Goal: Information Seeking & Learning: Find specific fact

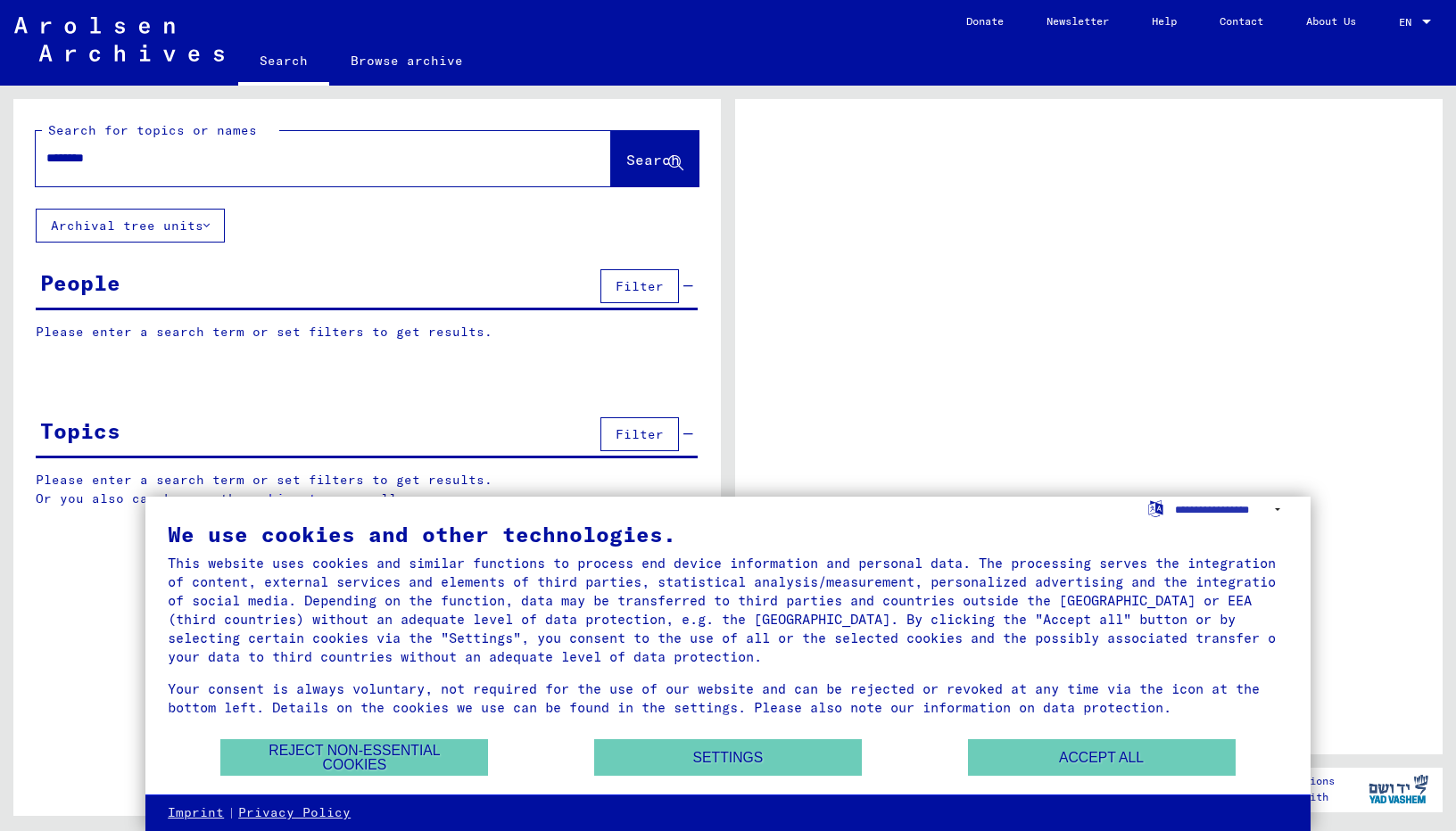
type input "********"
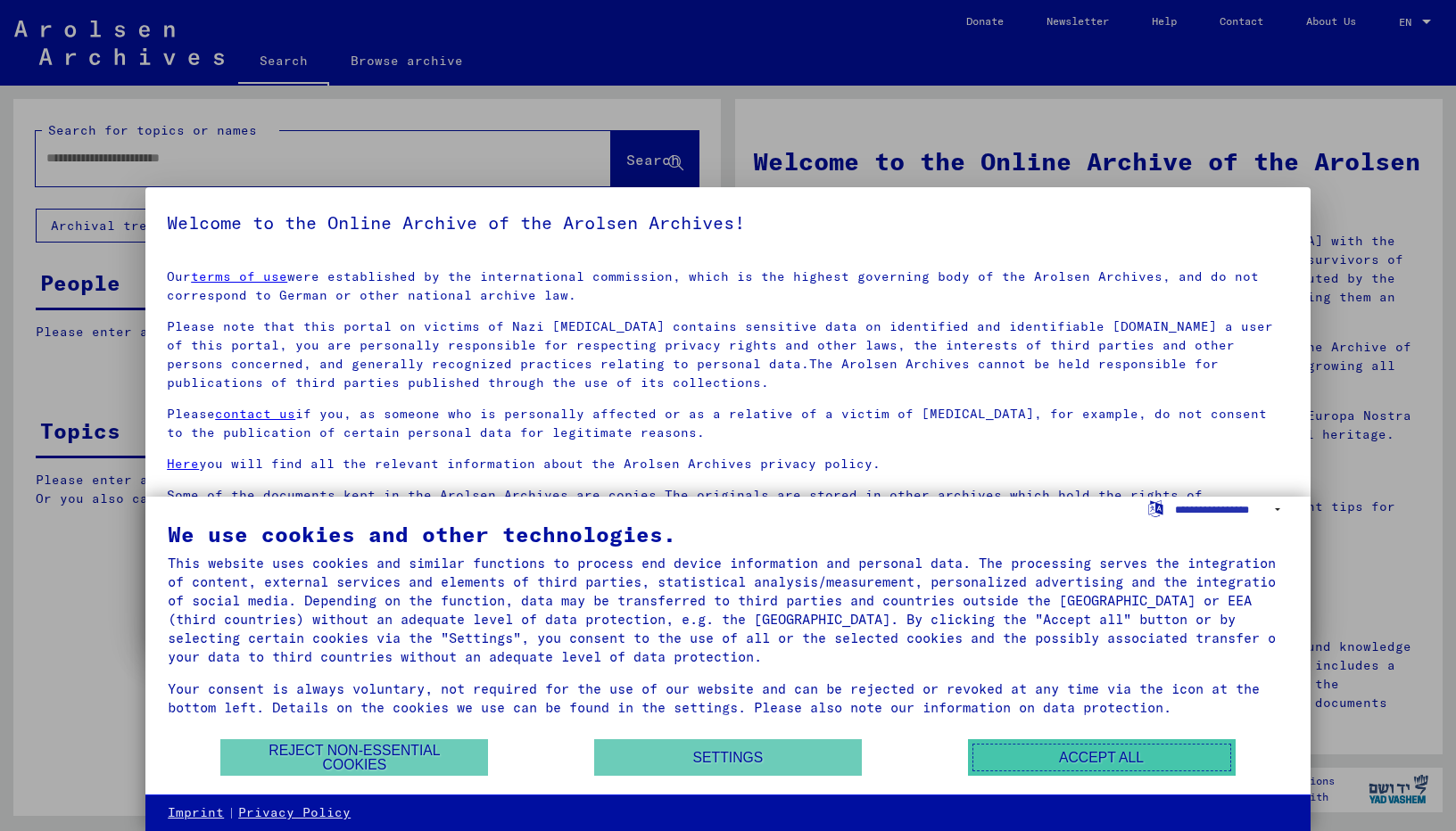
click at [1040, 753] on button "Accept all" at bounding box center [1101, 757] width 268 height 37
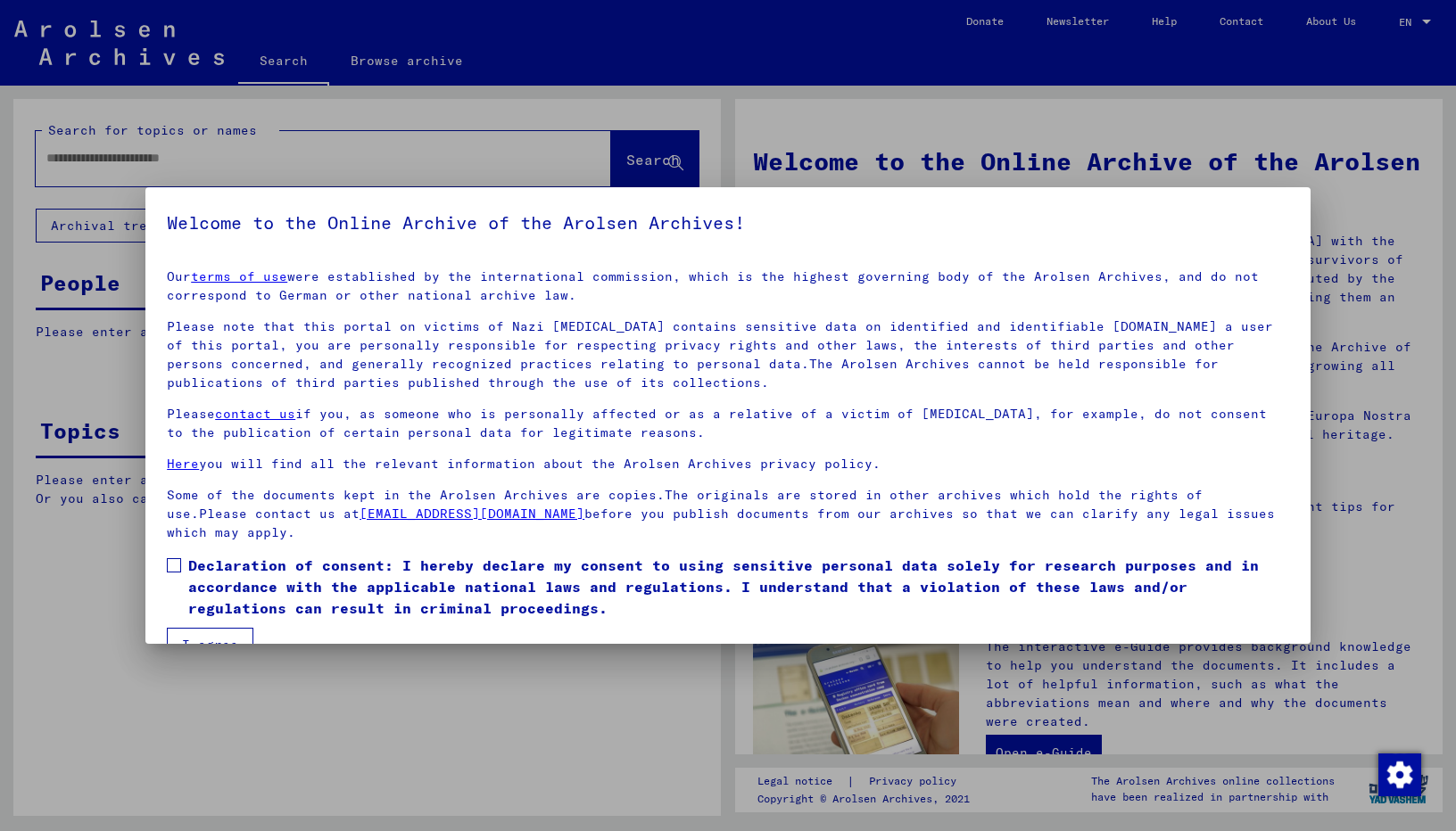
click at [166, 560] on mat-dialog-content "Our terms of use were established by the international commission, which is the…" at bounding box center [728, 458] width 1165 height 407
click at [177, 568] on span at bounding box center [174, 566] width 14 height 14
click at [230, 633] on button "I agree" at bounding box center [210, 644] width 87 height 34
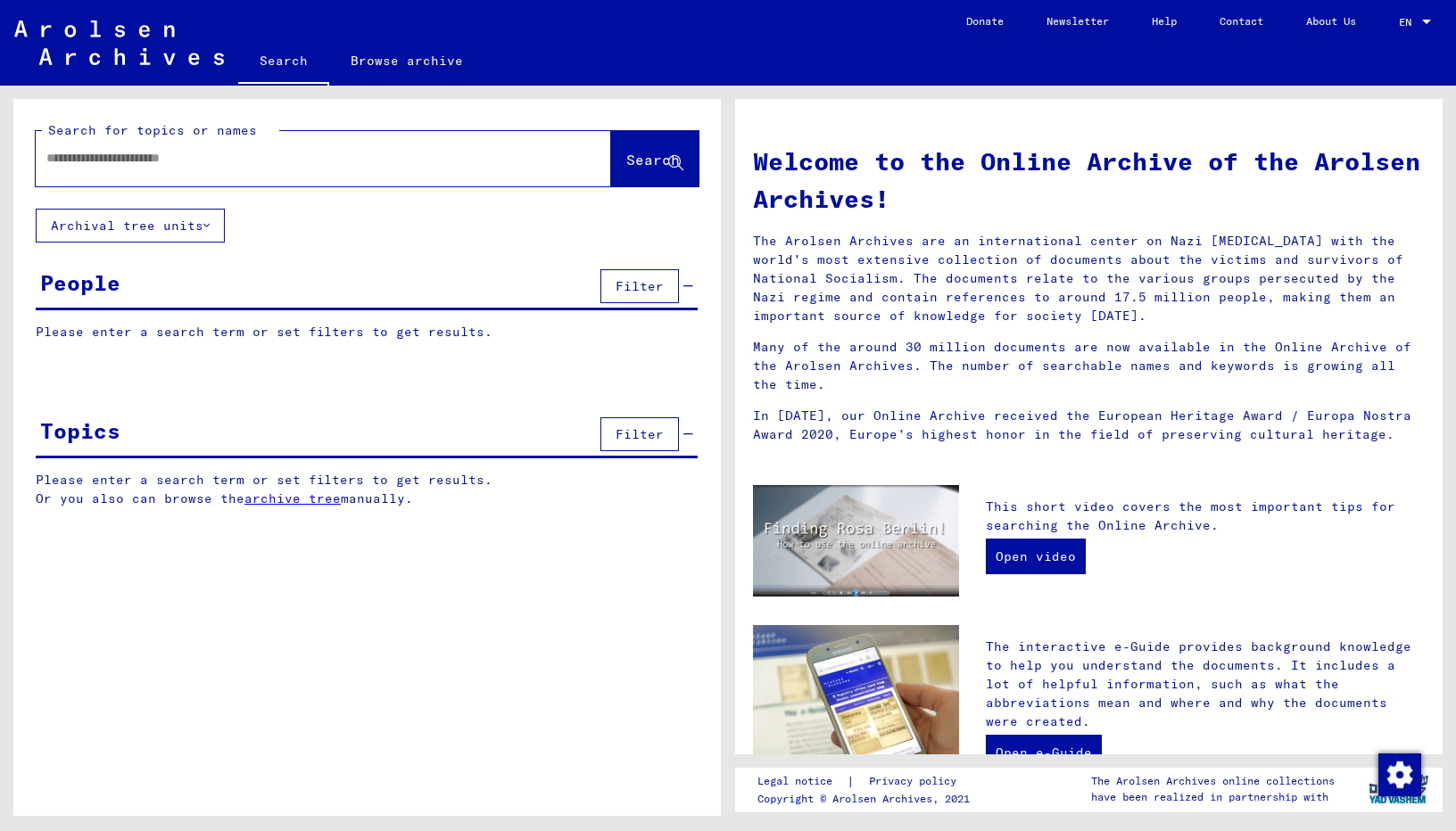
click at [273, 153] on input "text" at bounding box center [302, 158] width 511 height 19
type input "********"
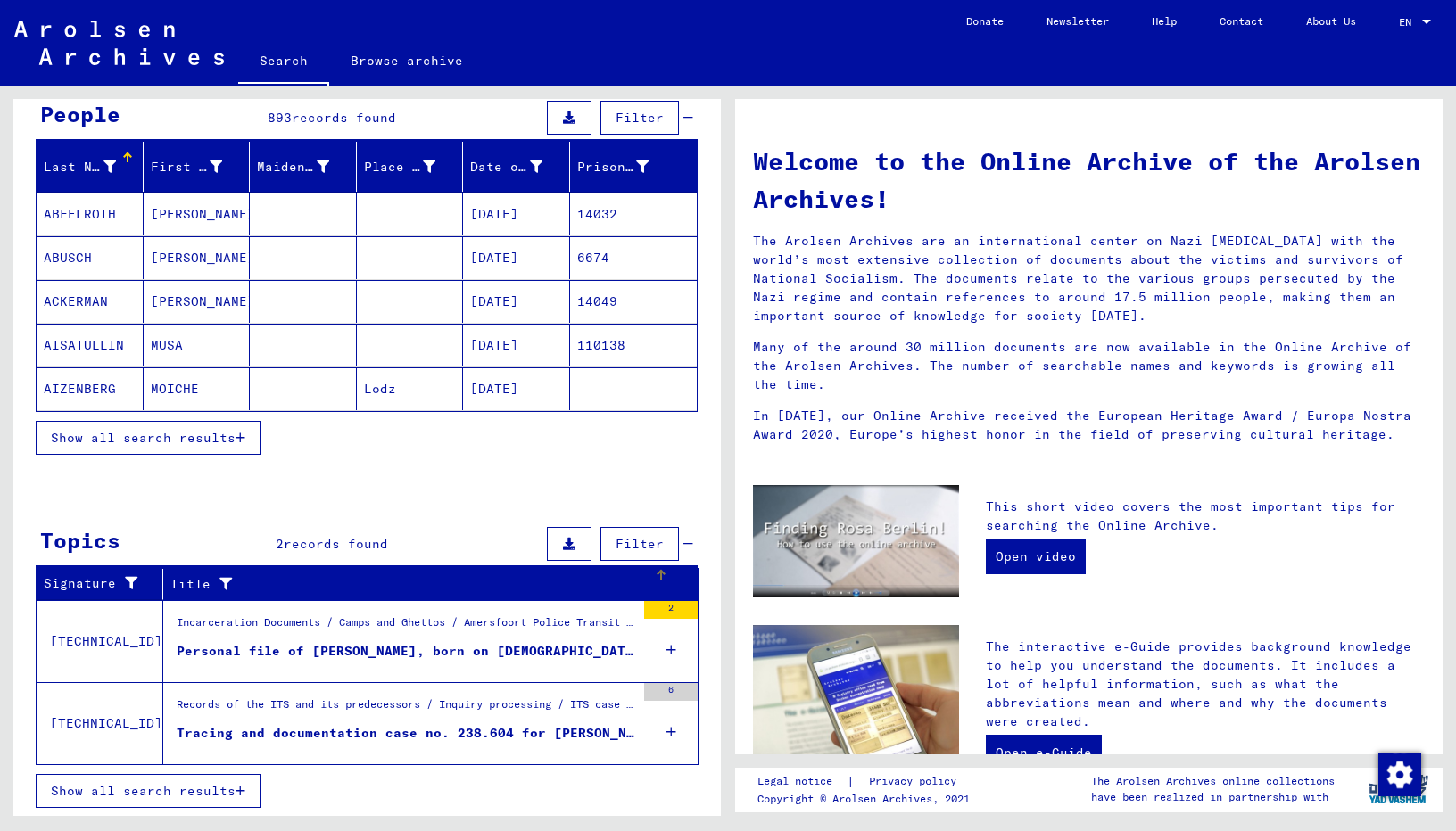
scroll to position [171, 0]
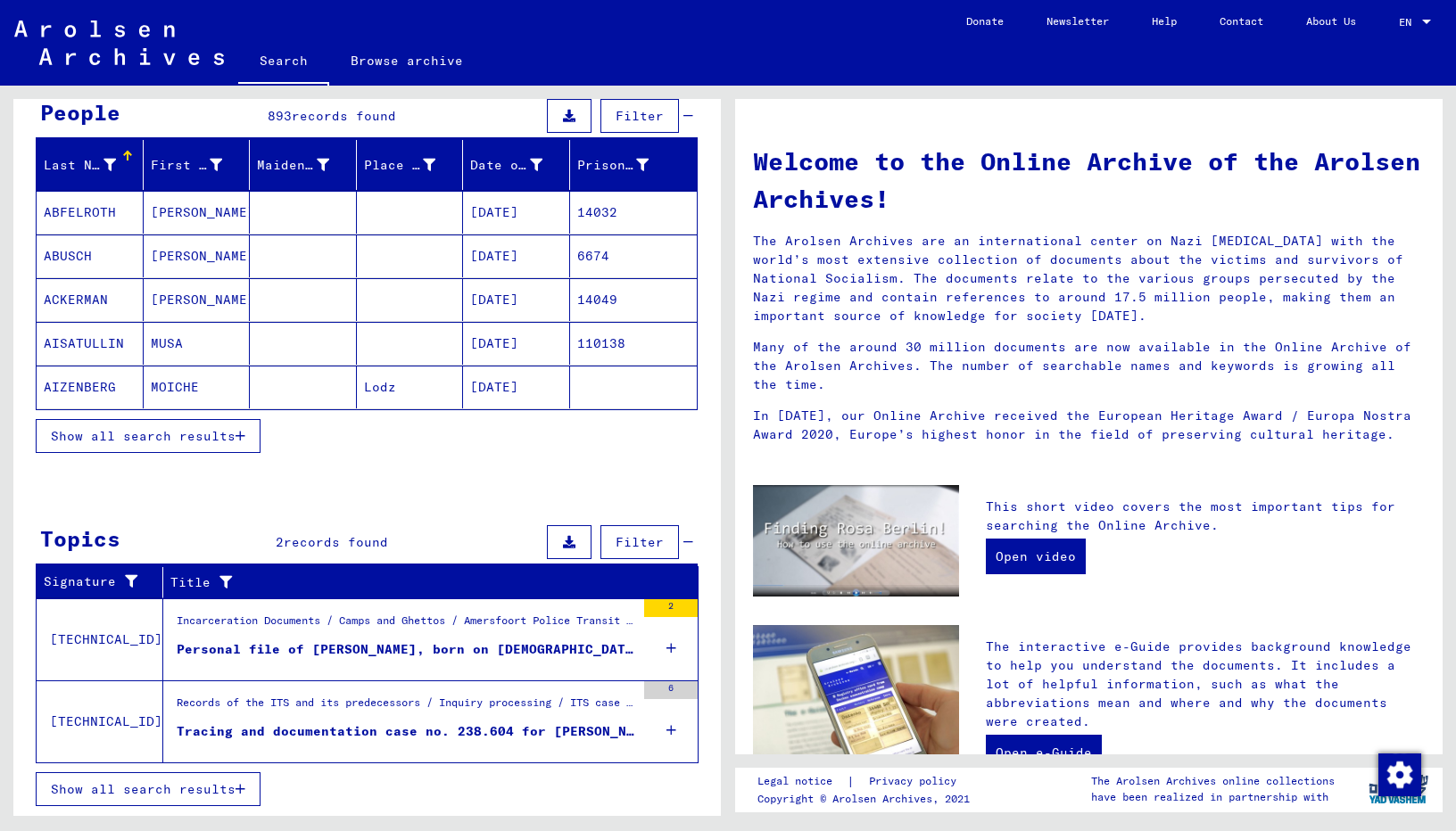
click at [572, 726] on div "Tracing and documentation case no. 238.604 for [PERSON_NAME] born [DEMOGRAPHIC_…" at bounding box center [406, 731] width 458 height 19
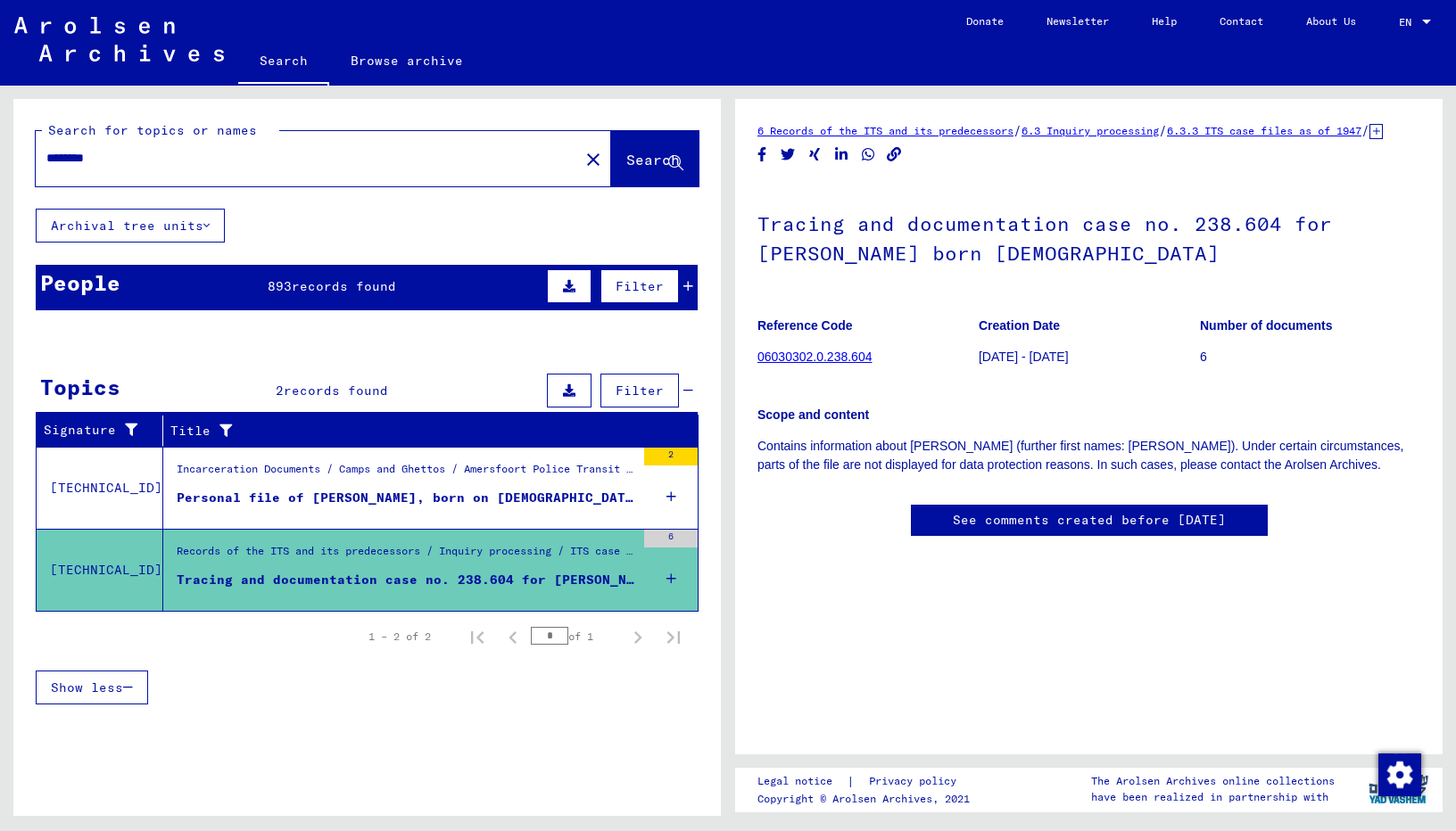
click at [807, 364] on link "06030302.0.238.604" at bounding box center [814, 356] width 115 height 14
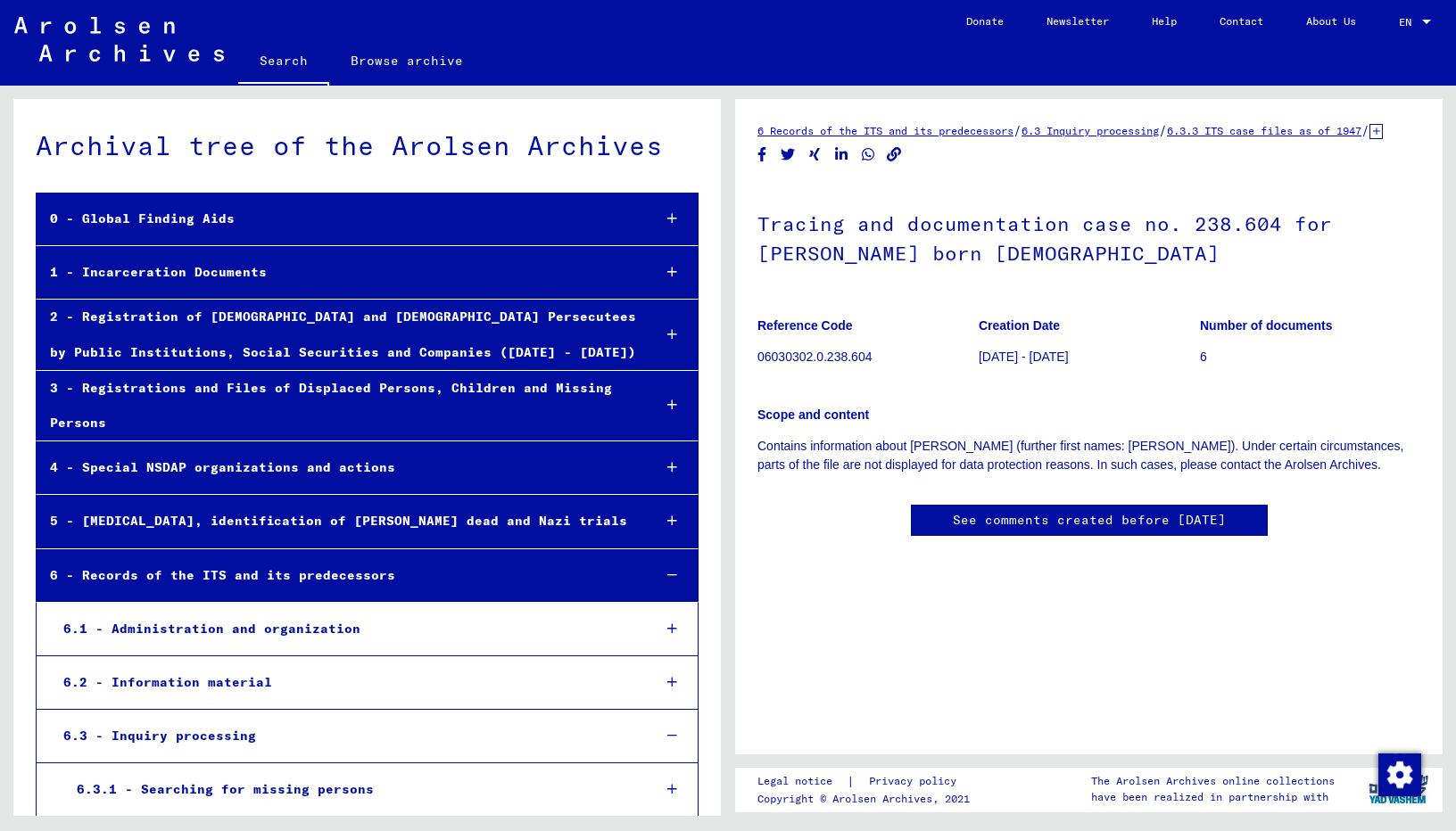
scroll to position [43821, 0]
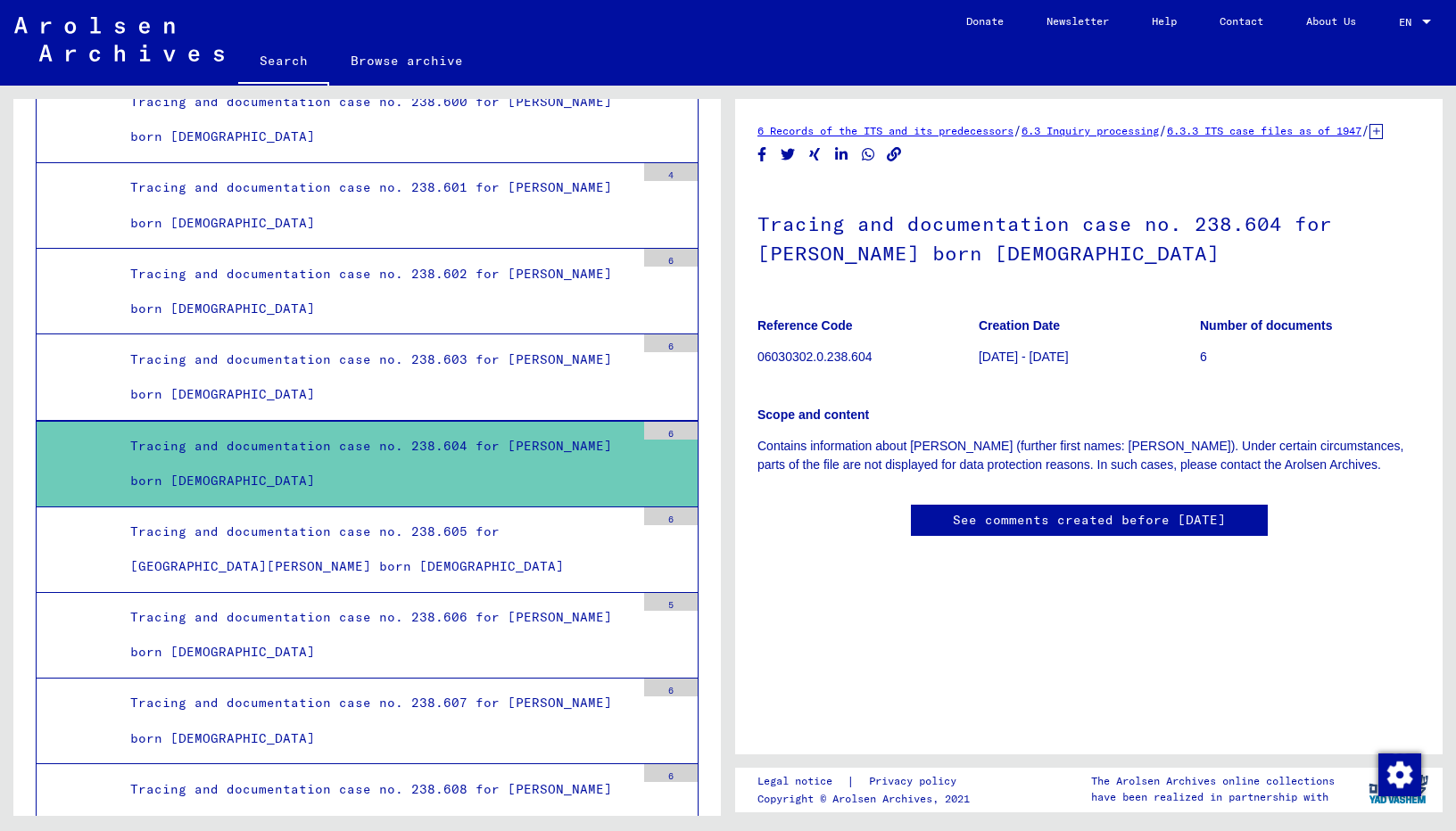
click at [445, 457] on div "Tracing and documentation case no. 238.604 for [PERSON_NAME] born [DEMOGRAPHIC_…" at bounding box center [375, 464] width 518 height 69
click at [443, 445] on div "Tracing and documentation case no. 238.604 for [PERSON_NAME] born [DEMOGRAPHIC_…" at bounding box center [375, 464] width 518 height 69
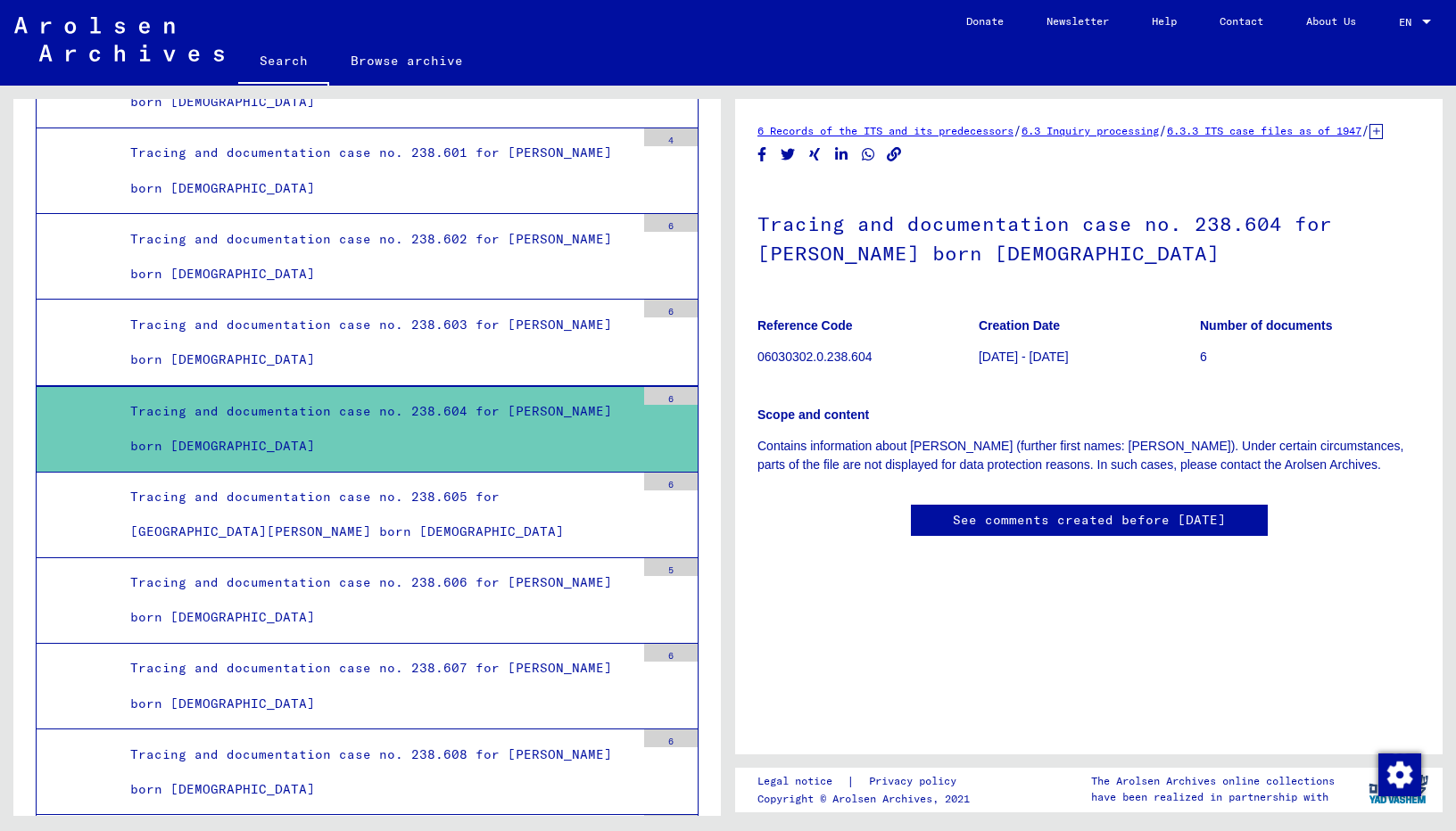
scroll to position [43642, 0]
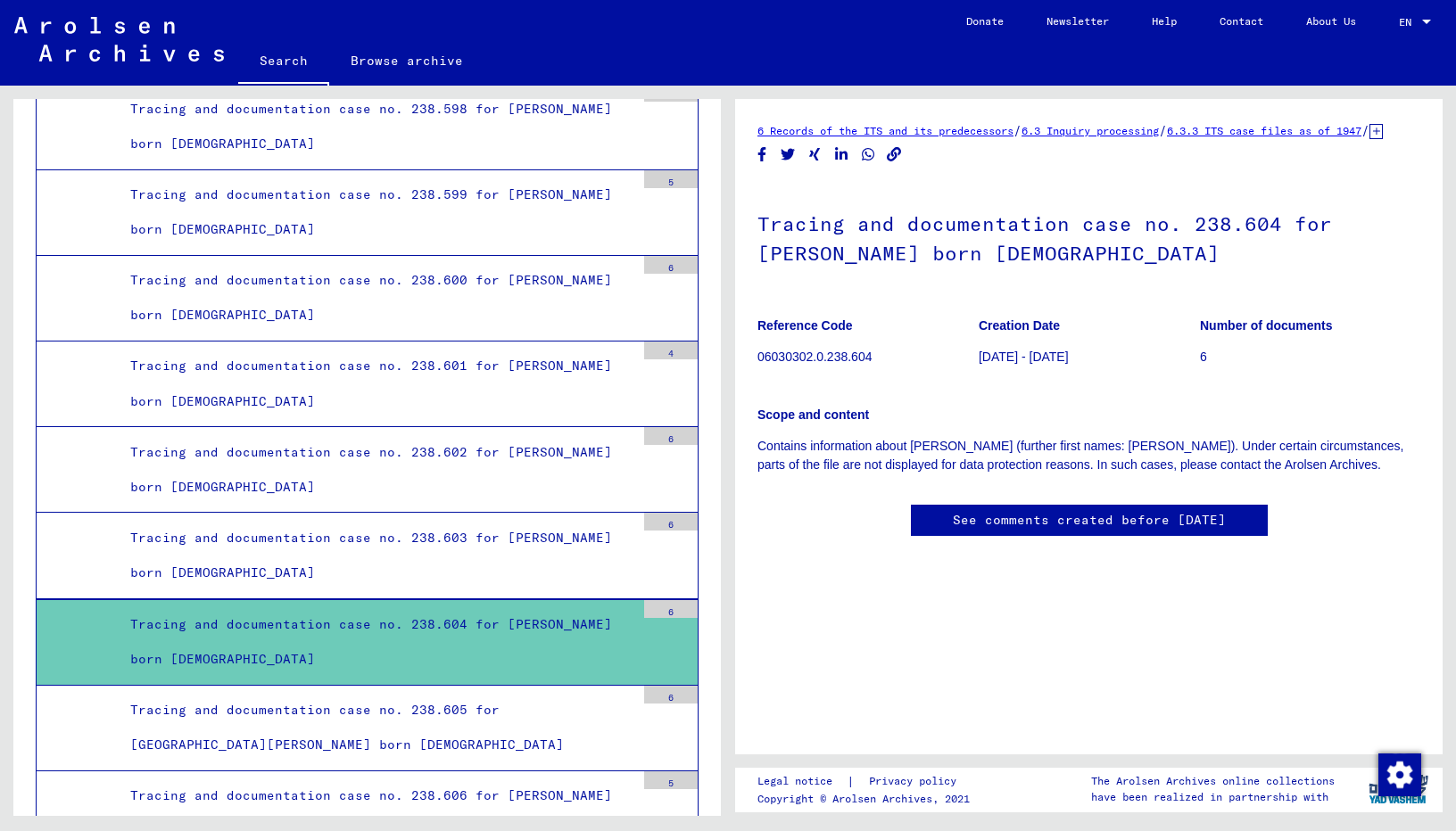
click at [541, 622] on div "Tracing and documentation case no. 238.604 for [PERSON_NAME] born [DEMOGRAPHIC_…" at bounding box center [375, 642] width 518 height 69
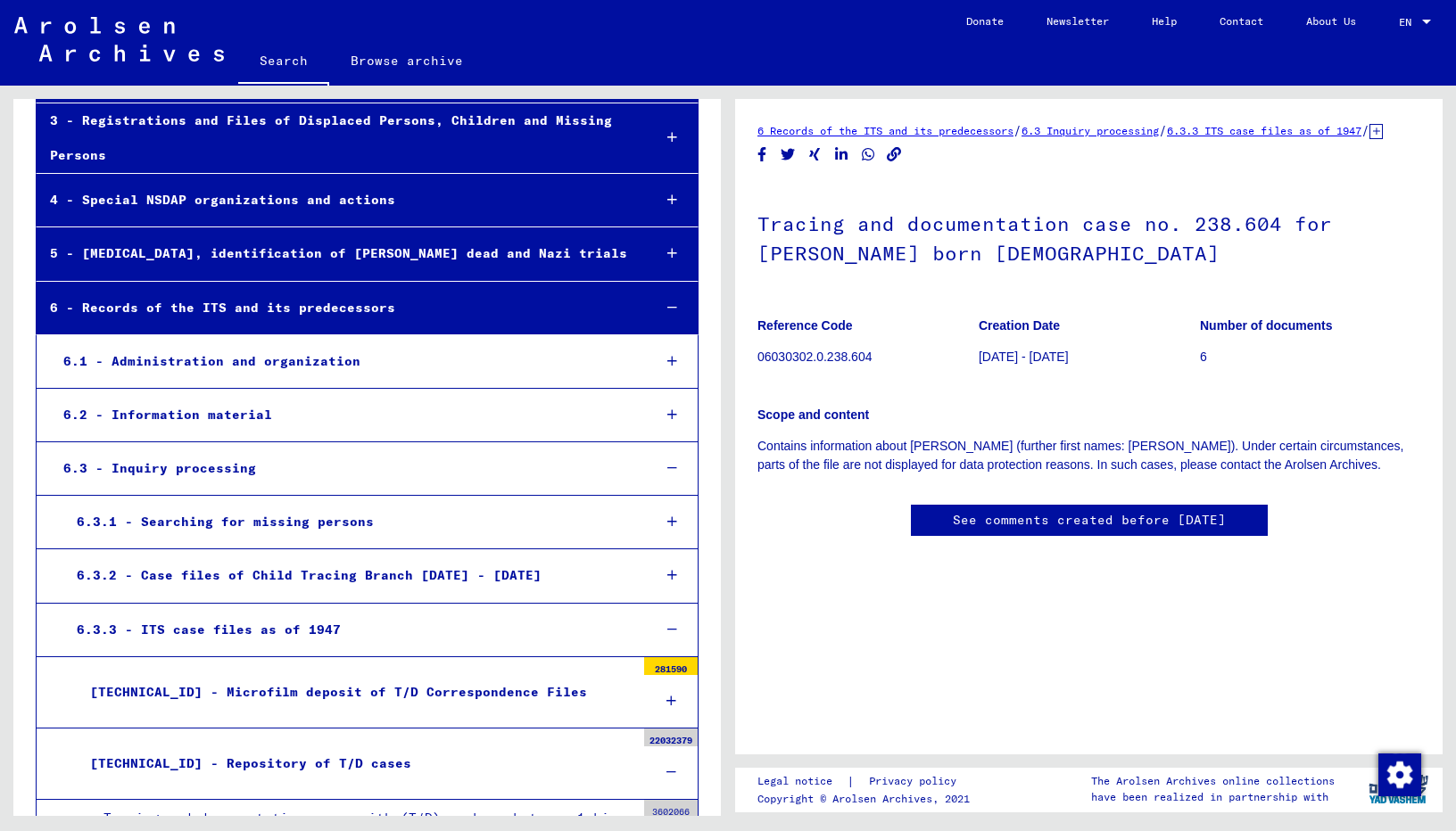
scroll to position [0, 0]
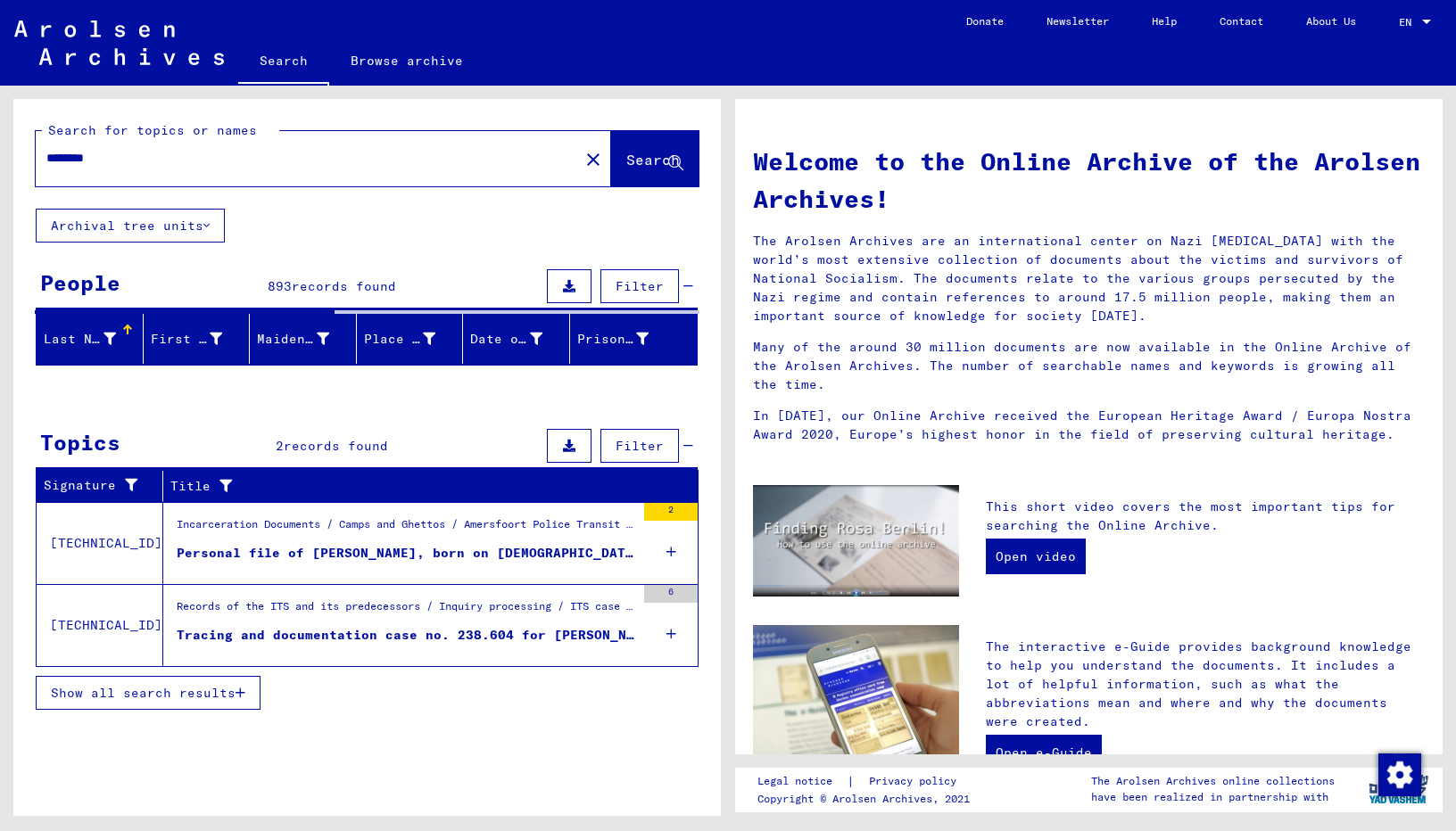
drag, startPoint x: 199, startPoint y: 162, endPoint x: 39, endPoint y: 161, distance: 160.0
click at [39, 161] on div "********" at bounding box center [296, 158] width 522 height 40
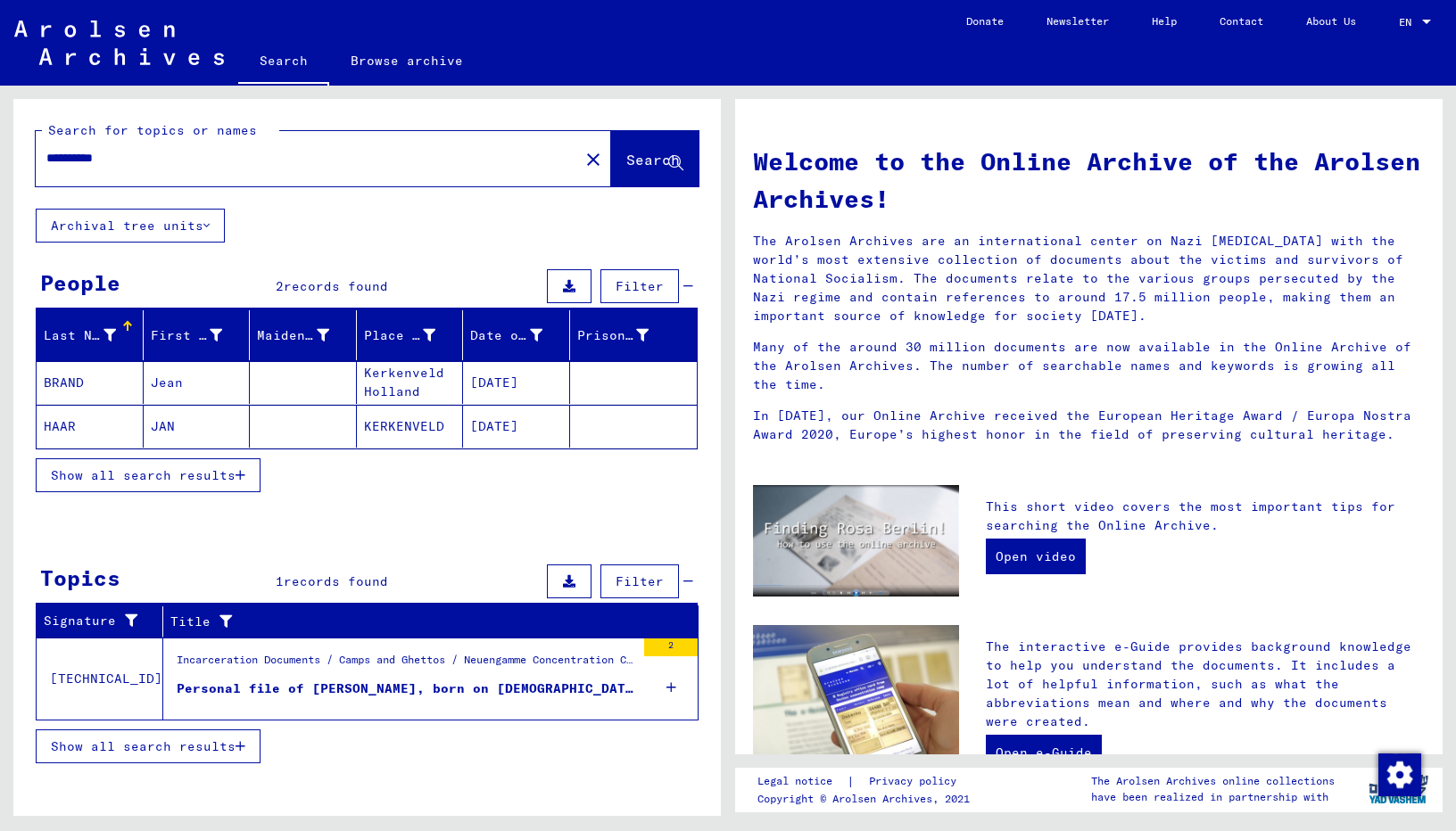
click at [430, 690] on div "Personal file of [PERSON_NAME], born on [DEMOGRAPHIC_DATA], born in [GEOGRAPHIC…" at bounding box center [406, 689] width 458 height 19
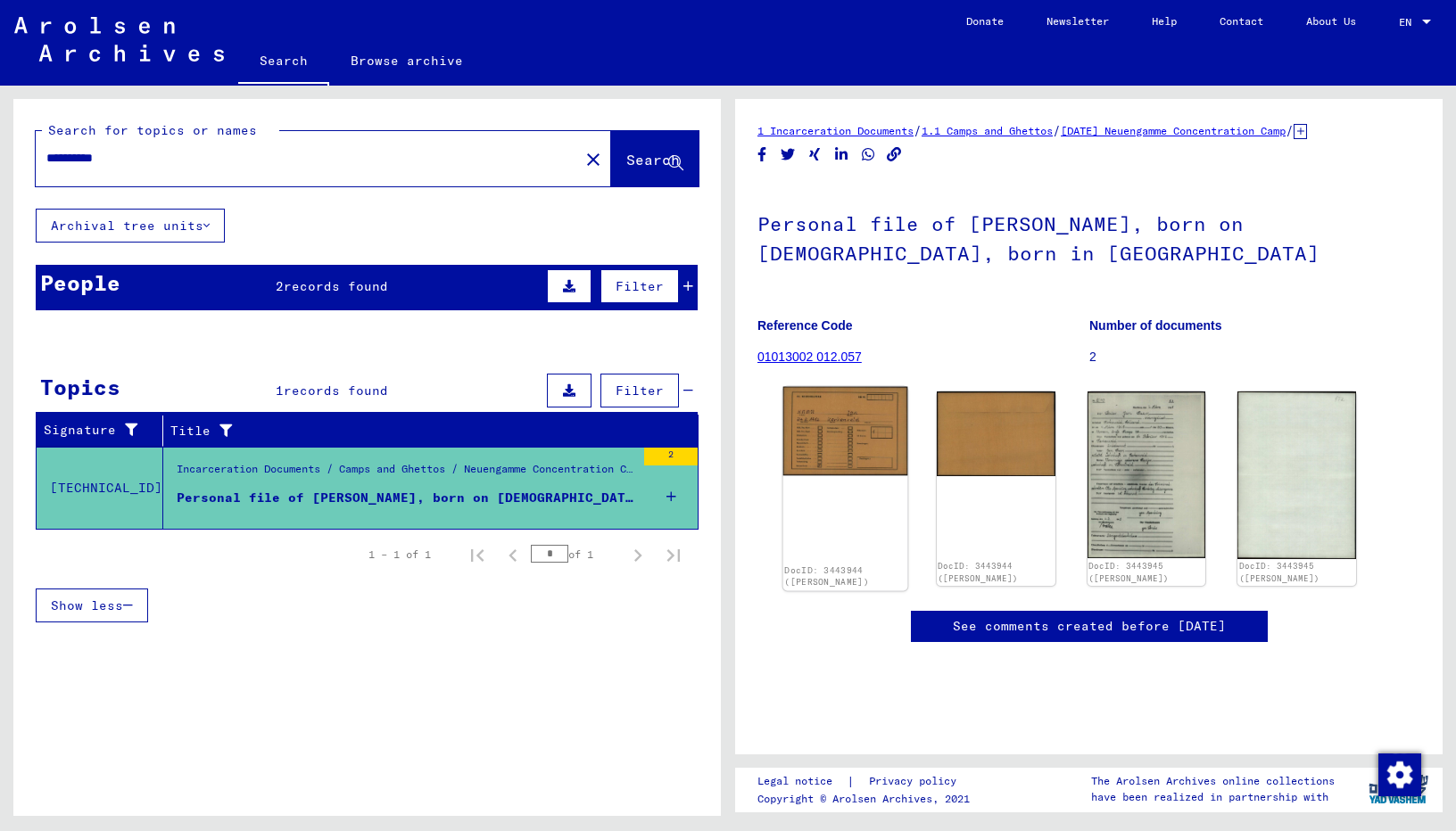
click at [856, 464] on img at bounding box center [845, 430] width 124 height 88
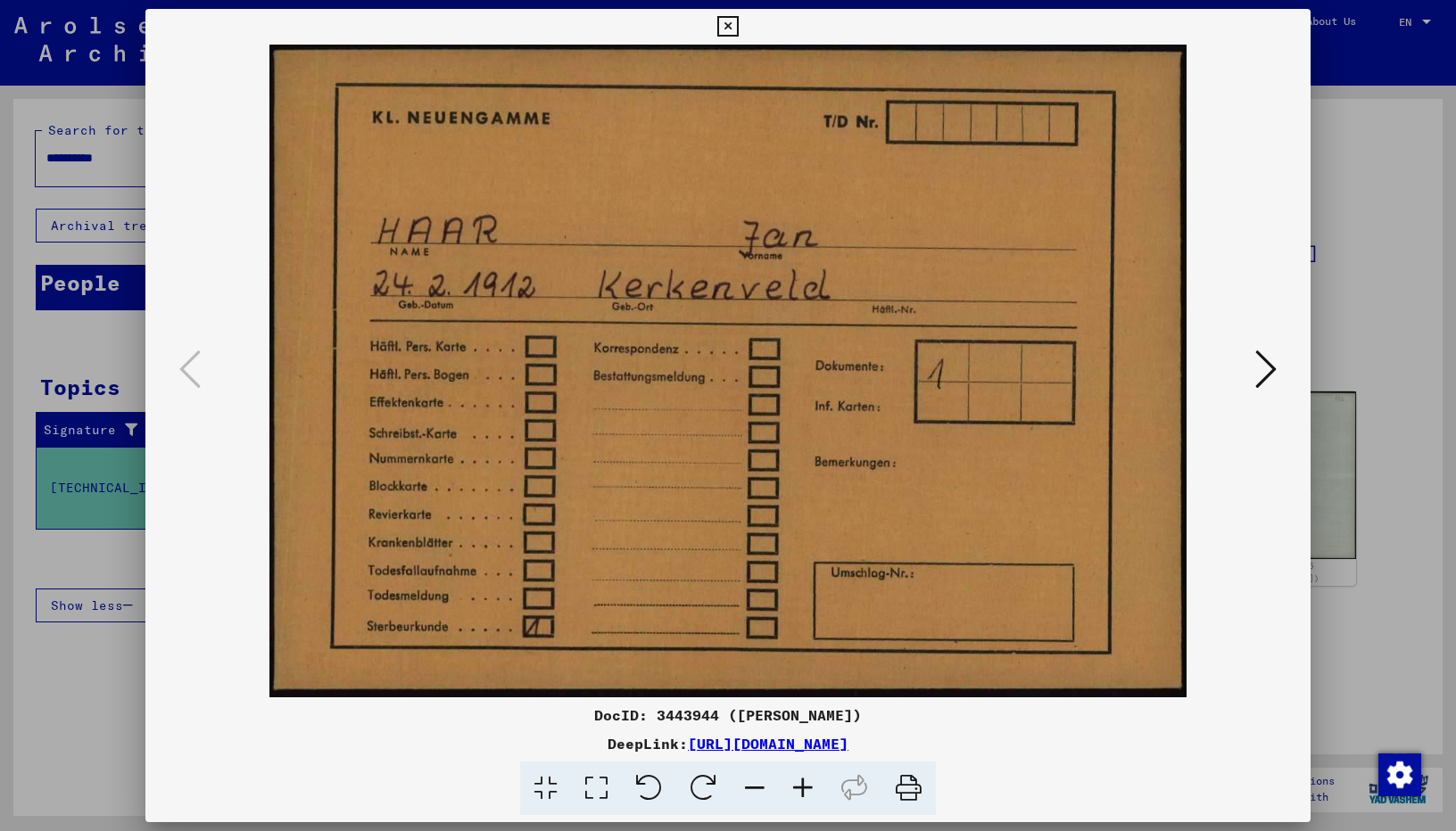
click at [1271, 372] on icon at bounding box center [1265, 368] width 22 height 42
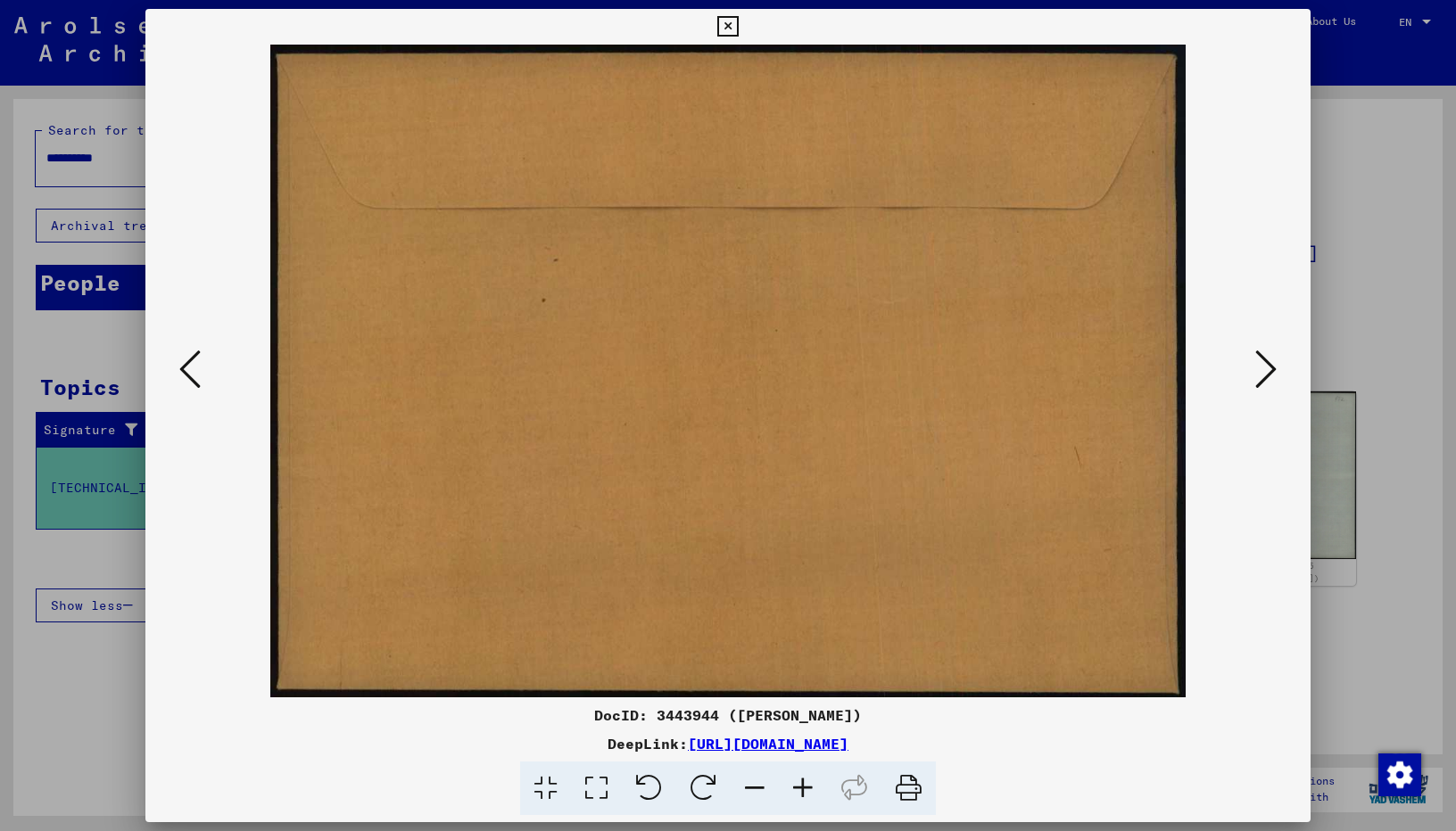
click at [1271, 372] on icon at bounding box center [1265, 368] width 22 height 42
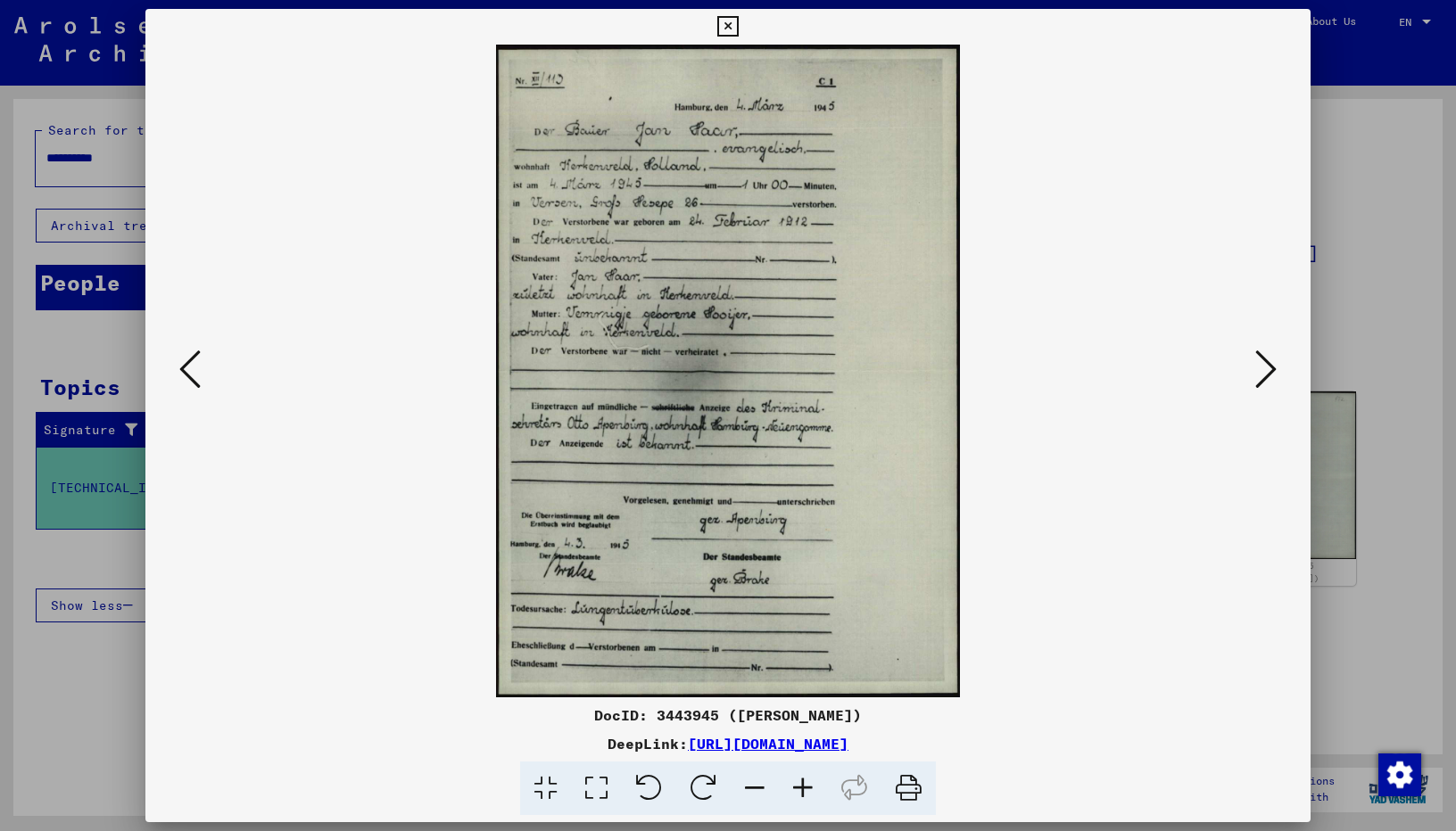
click at [1254, 385] on button at bounding box center [1265, 371] width 33 height 51
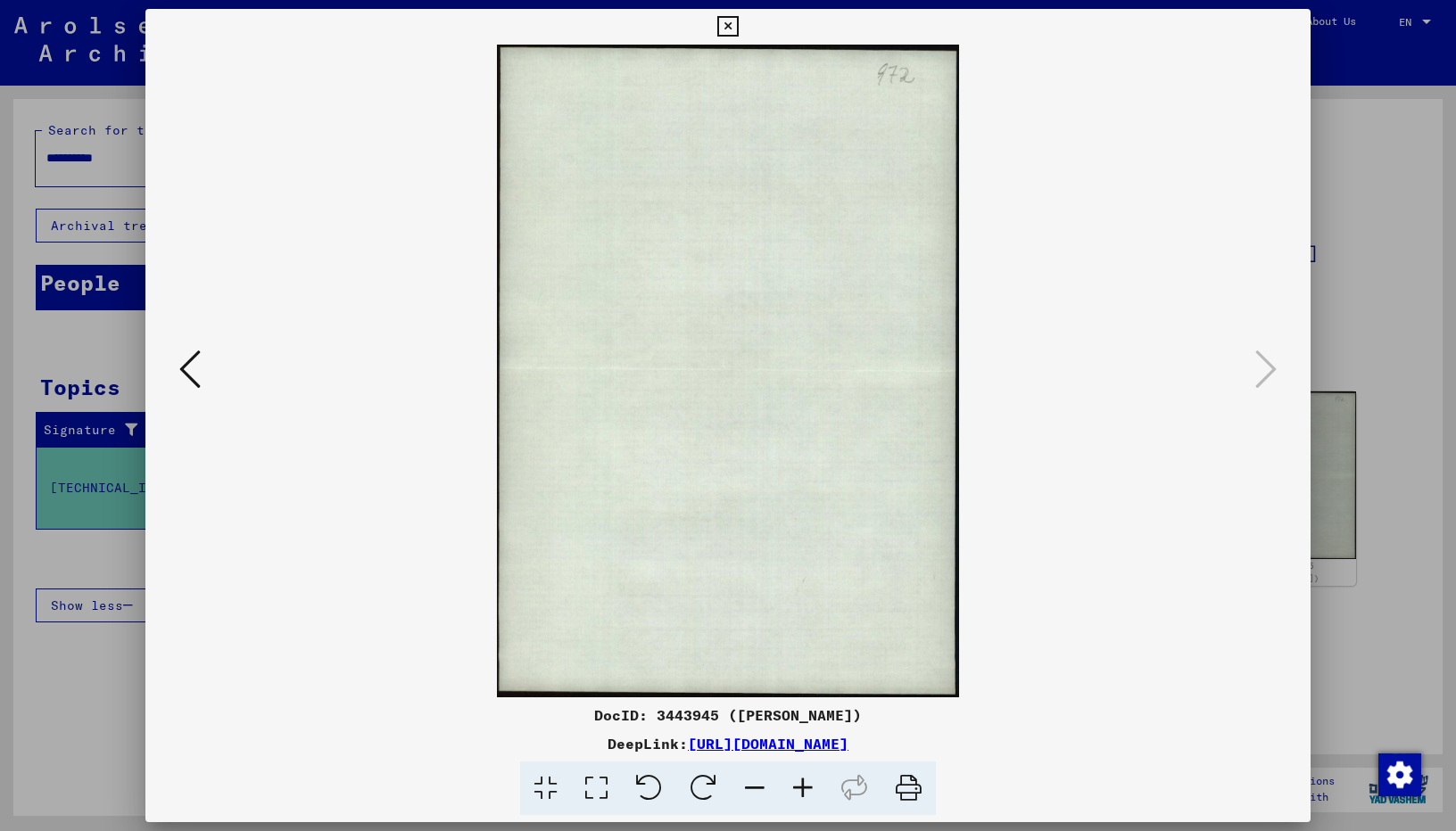
click at [731, 27] on icon at bounding box center [727, 27] width 21 height 22
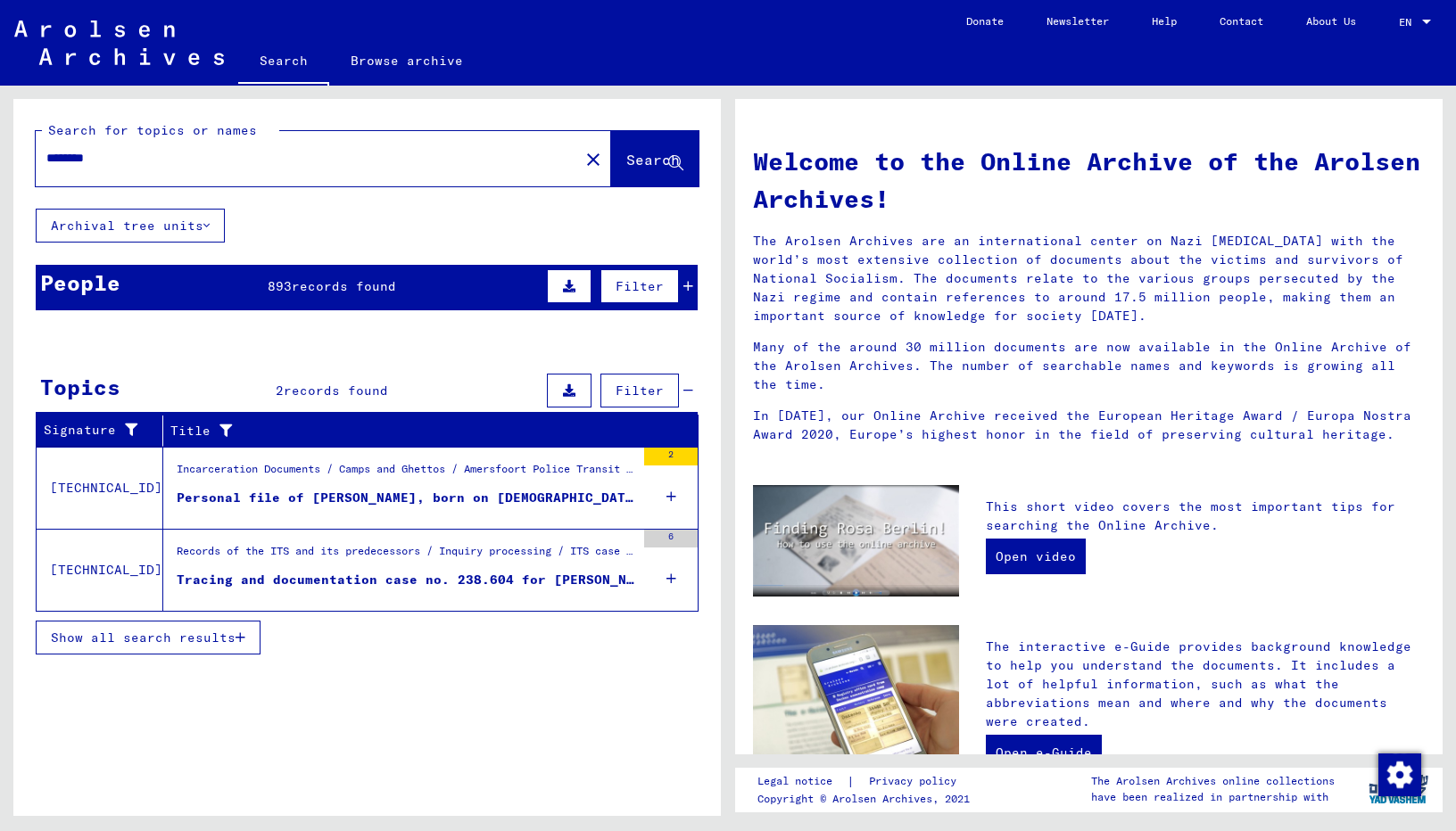
type input "**********"
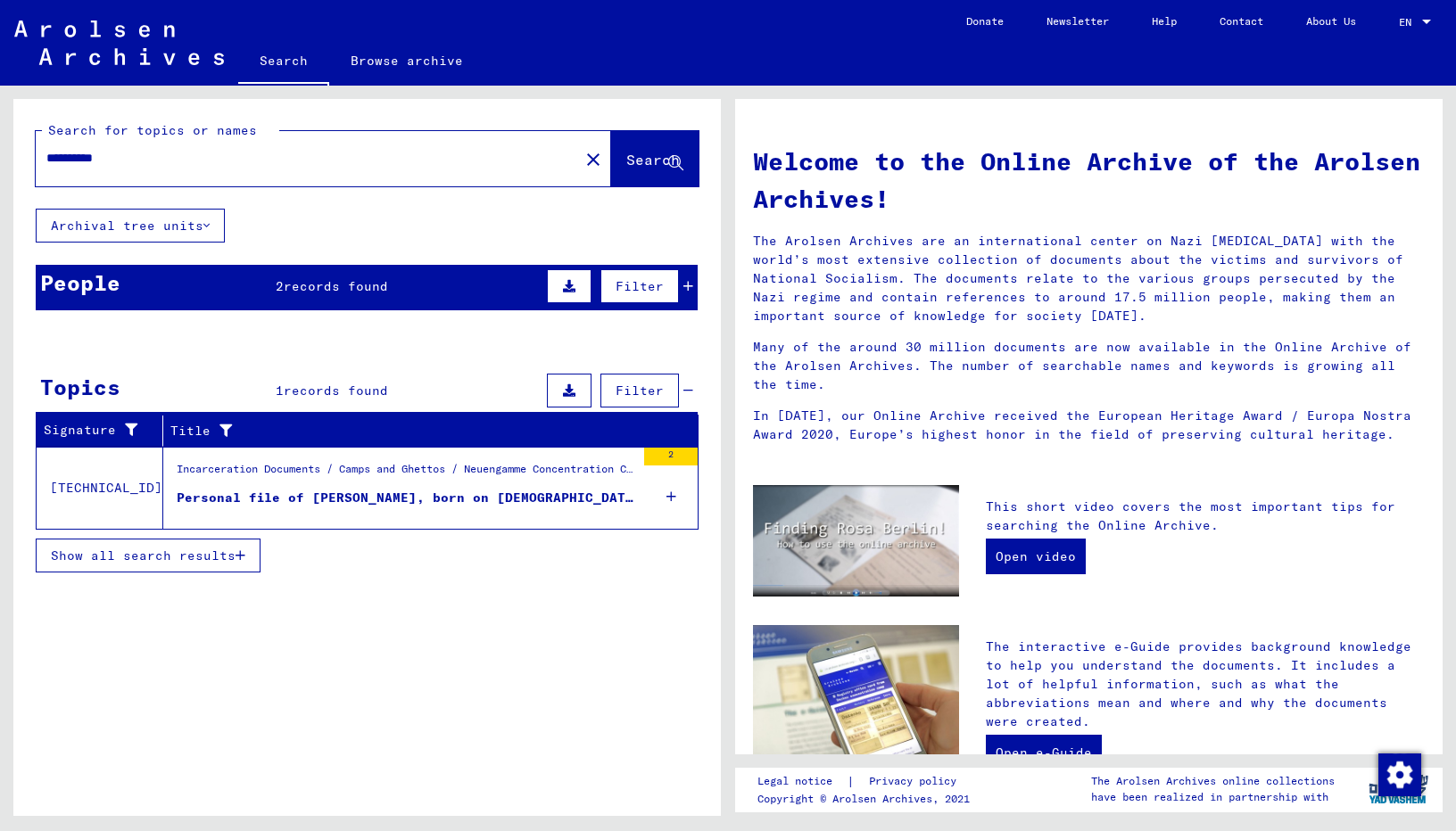
click at [346, 280] on span "records found" at bounding box center [336, 286] width 105 height 16
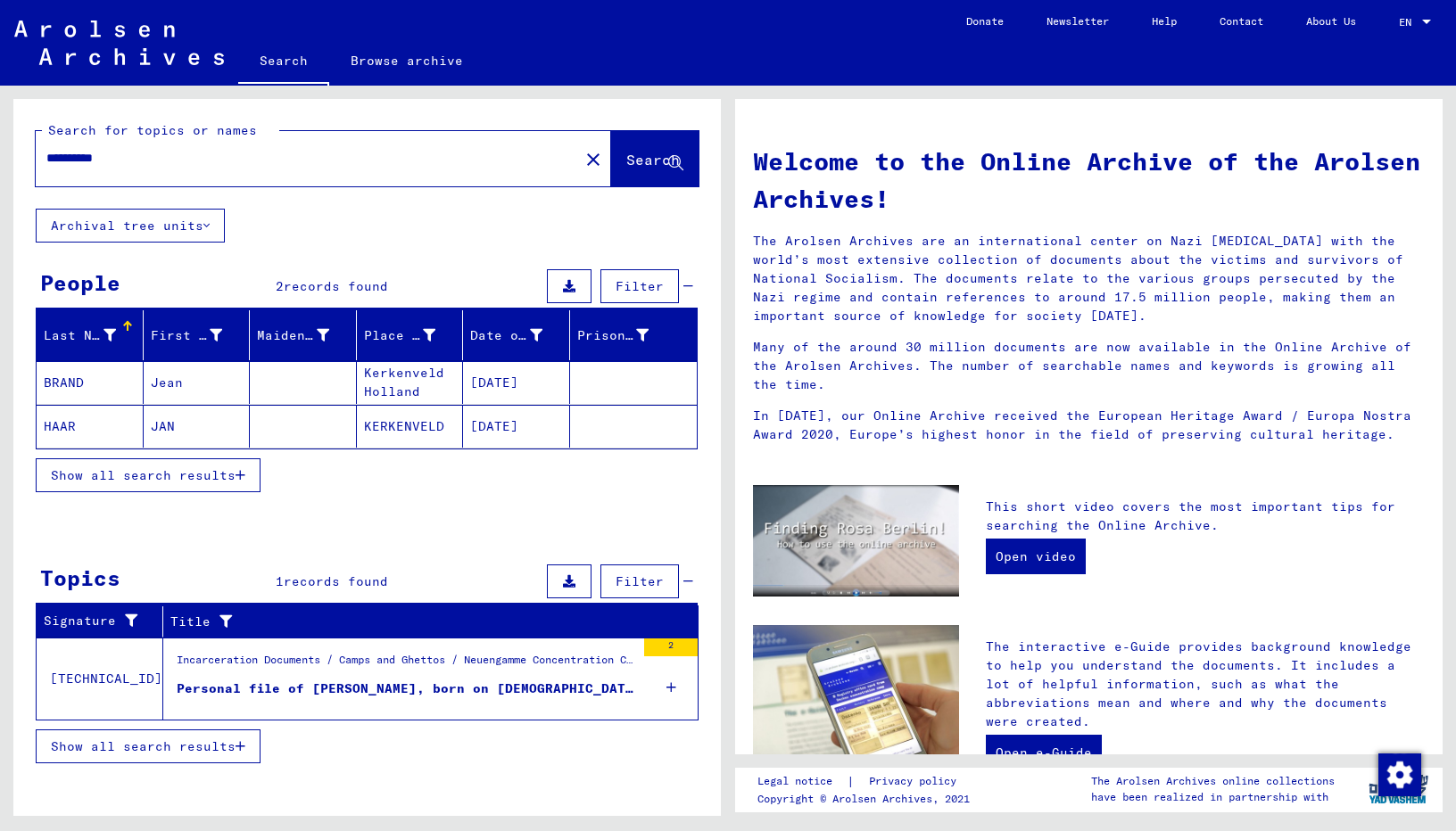
click at [159, 385] on mat-cell "Jean" at bounding box center [196, 382] width 107 height 42
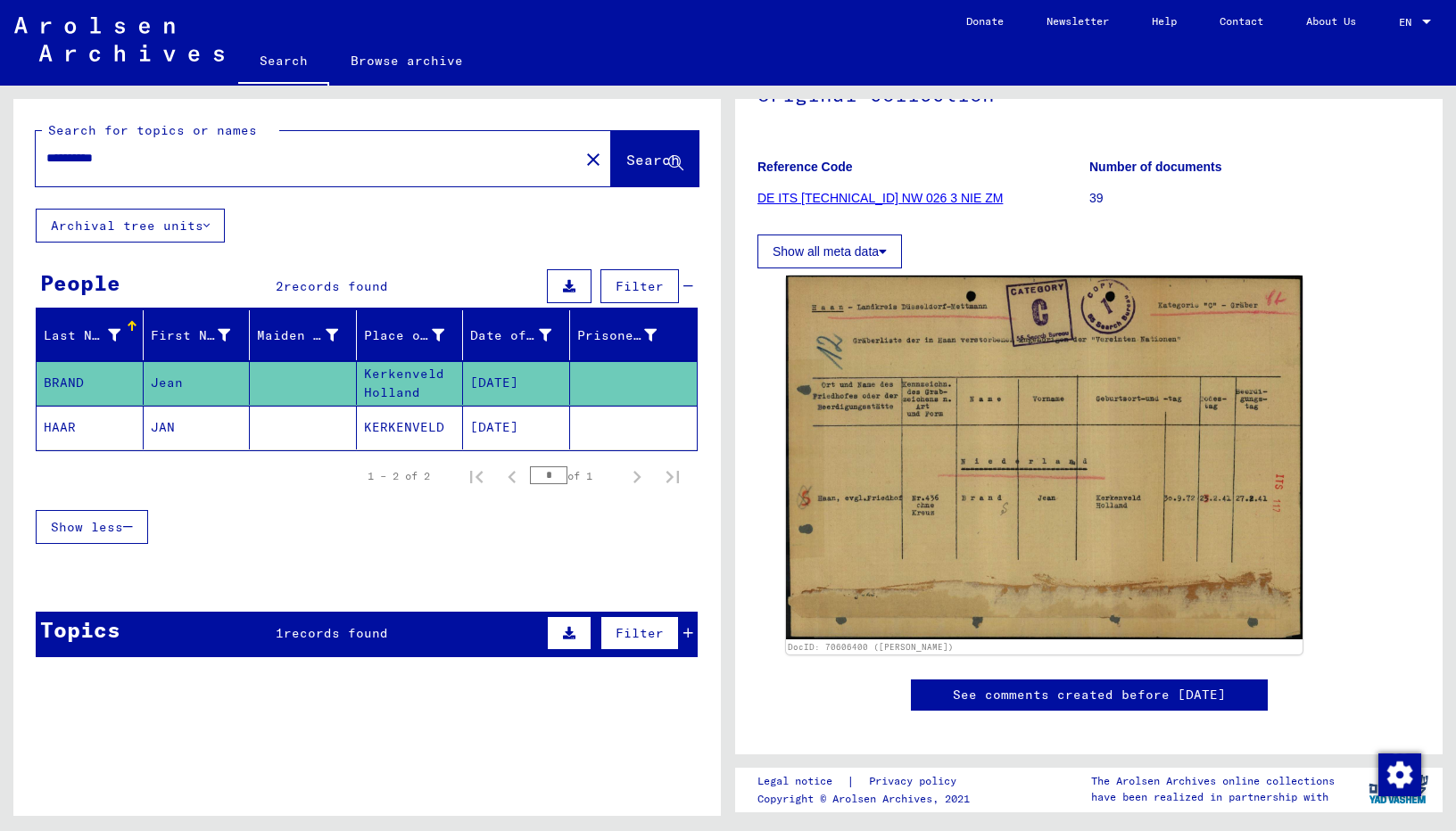
scroll to position [179, 0]
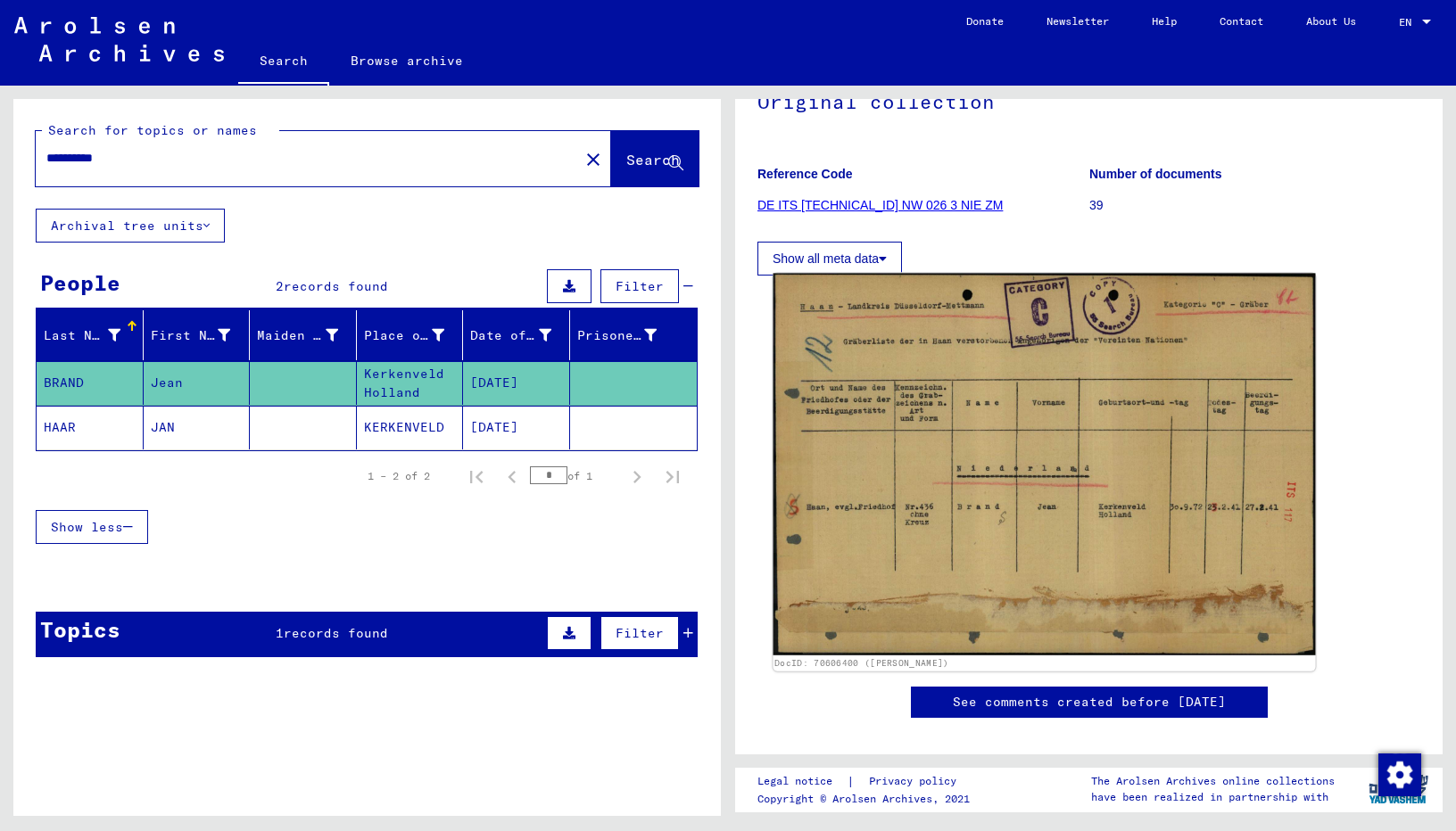
click at [1014, 486] on img at bounding box center [1043, 464] width 542 height 382
